Goal: Task Accomplishment & Management: Use online tool/utility

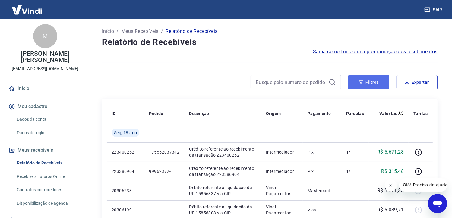
click at [377, 89] on button "Filtros" at bounding box center [368, 82] width 41 height 14
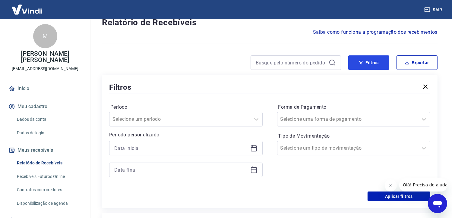
scroll to position [60, 0]
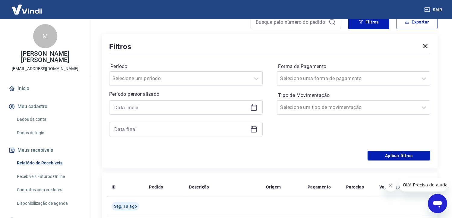
click at [292, 70] on div "Forma de Pagamento Selecione uma forma de pagamento" at bounding box center [353, 74] width 153 height 24
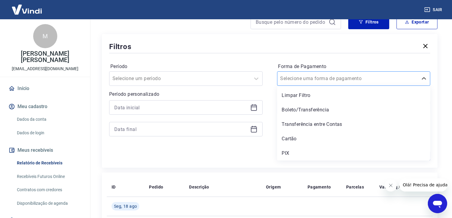
click at [300, 77] on input "Forma de Pagamento" at bounding box center [310, 78] width 61 height 7
click at [299, 140] on div "Cartão" at bounding box center [353, 139] width 153 height 12
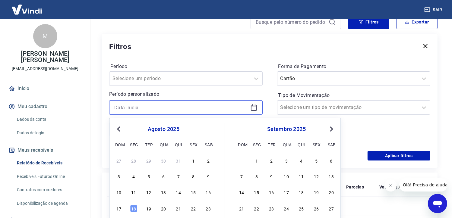
click at [215, 108] on input at bounding box center [180, 107] width 133 height 9
click at [193, 195] on div "15" at bounding box center [192, 192] width 7 height 7
type input "[DATE]"
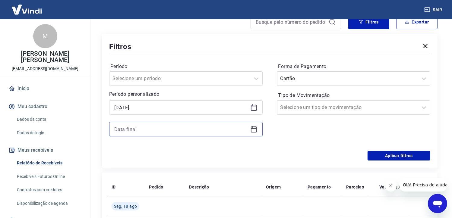
click at [139, 126] on input at bounding box center [180, 129] width 133 height 9
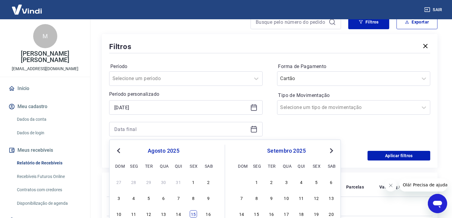
click at [192, 217] on div "15" at bounding box center [192, 214] width 7 height 7
type input "[DATE]"
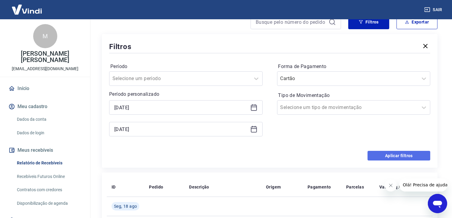
click at [408, 158] on button "Aplicar filtros" at bounding box center [398, 156] width 63 height 10
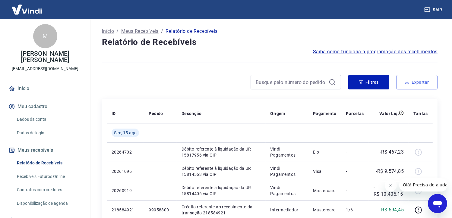
click at [414, 83] on button "Exportar" at bounding box center [416, 82] width 41 height 14
type input "[DATE]"
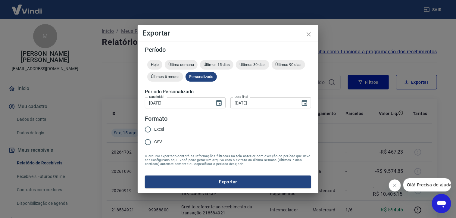
click at [165, 129] on div "Excel CSV" at bounding box center [157, 136] width 24 height 26
click at [155, 129] on span "Excel" at bounding box center [159, 129] width 10 height 6
click at [154, 129] on input "Excel" at bounding box center [148, 129] width 13 height 13
radio input "true"
click at [195, 181] on button "Exportar" at bounding box center [228, 182] width 166 height 13
